Goal: Check status: Check status

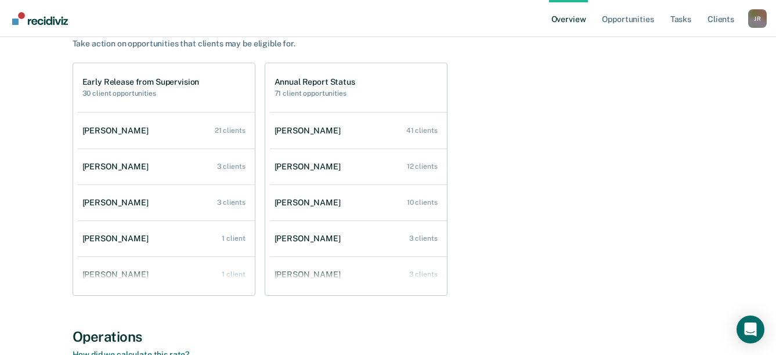
scroll to position [116, 0]
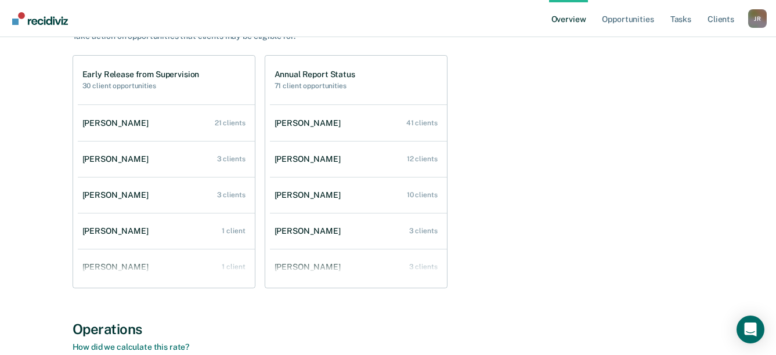
click at [340, 231] on link "[PERSON_NAME] 3 clients" at bounding box center [358, 231] width 177 height 33
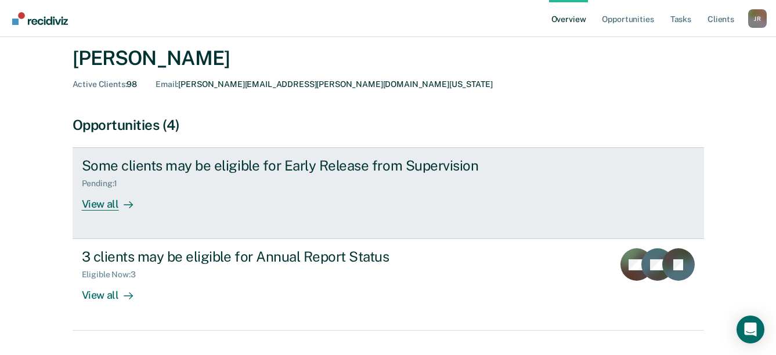
scroll to position [58, 0]
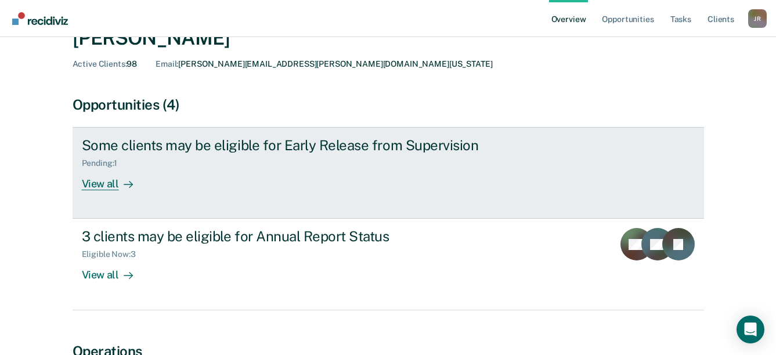
click at [104, 180] on div "View all" at bounding box center [114, 179] width 65 height 23
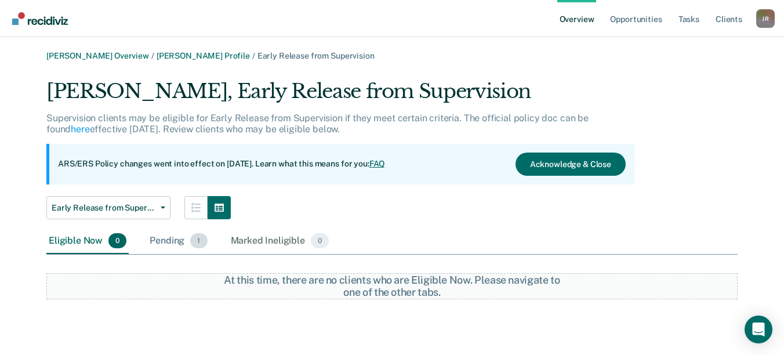
click at [177, 239] on div "Pending 1" at bounding box center [178, 242] width 62 height 26
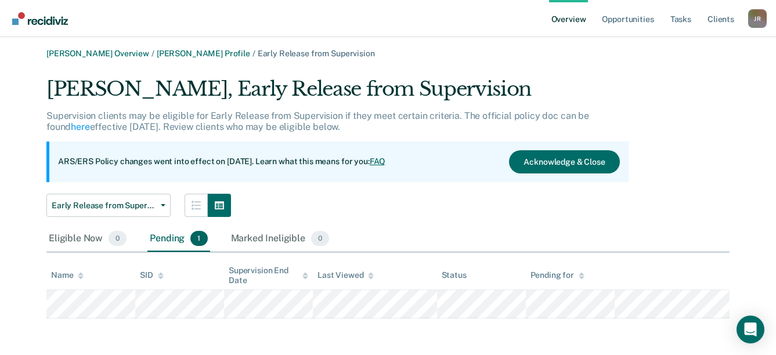
scroll to position [3, 0]
